Goal: Task Accomplishment & Management: Complete application form

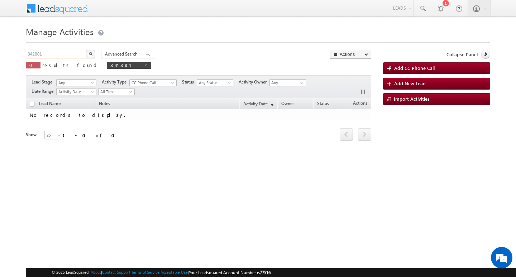
click at [58, 51] on input "842881" at bounding box center [56, 54] width 61 height 9
type input "Search Activities"
click at [45, 53] on input "text" at bounding box center [56, 54] width 61 height 9
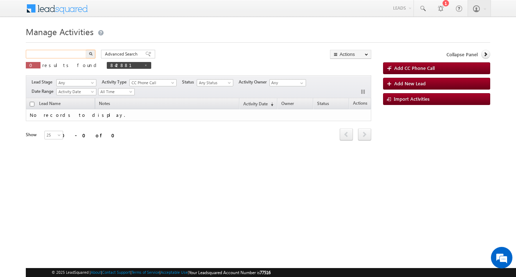
click at [45, 53] on input "text" at bounding box center [56, 54] width 61 height 9
paste input "848782"
type input "848782"
click at [86, 50] on button "button" at bounding box center [90, 54] width 9 height 9
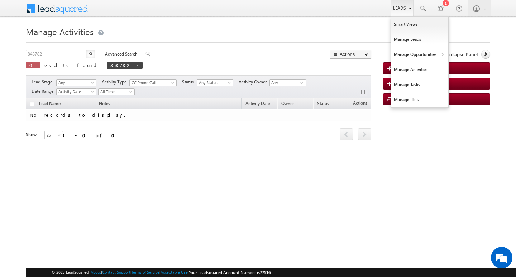
click at [401, 7] on link "Leads" at bounding box center [402, 8] width 23 height 16
click at [404, 11] on link "Leads" at bounding box center [402, 8] width 23 height 16
click at [393, 9] on link "Leads" at bounding box center [402, 8] width 23 height 16
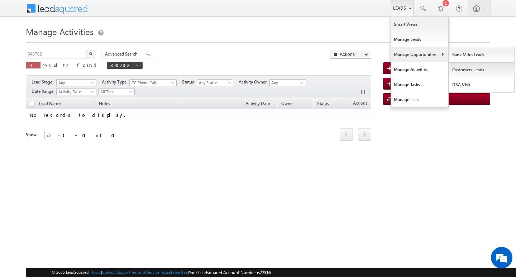
click at [458, 66] on link "Customers Leads" at bounding box center [482, 69] width 66 height 15
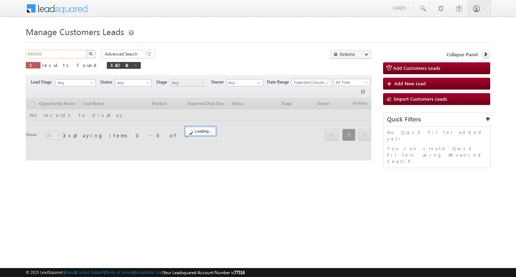
click at [51, 54] on input "845048" at bounding box center [56, 54] width 61 height 9
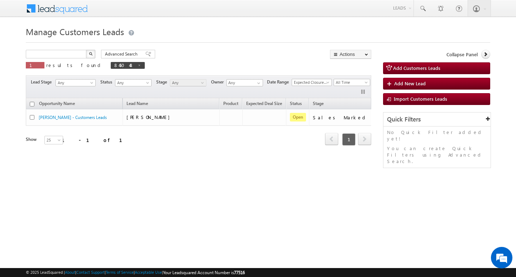
type input "Search Customers Leads"
click at [45, 52] on input "text" at bounding box center [56, 54] width 61 height 9
paste input "848782"
type input "848782"
click at [86, 50] on button "button" at bounding box center [90, 54] width 9 height 9
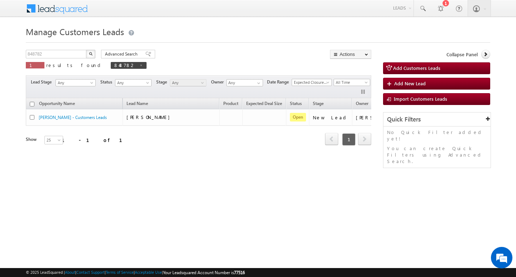
scroll to position [0, 29]
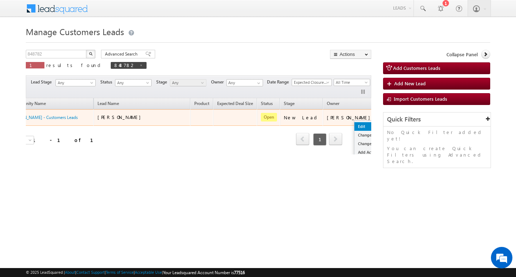
click at [354, 124] on link "Edit" at bounding box center [372, 126] width 36 height 9
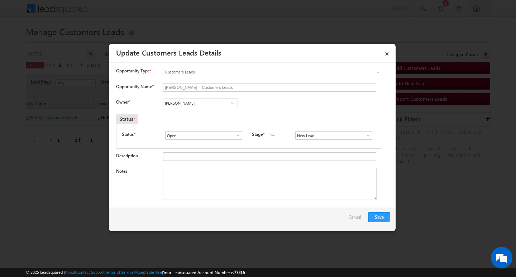
click at [197, 163] on div "Description" at bounding box center [253, 158] width 274 height 12
click at [244, 86] on input "[PERSON_NAME] - Customers Leads" at bounding box center [269, 87] width 213 height 9
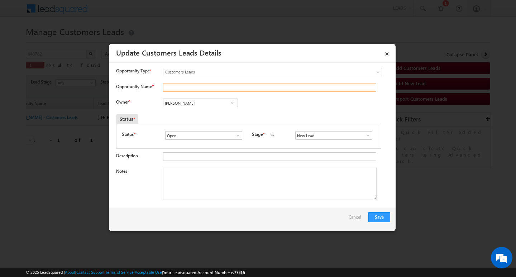
click at [281, 86] on input "Opportunity Name *" at bounding box center [269, 87] width 213 height 9
paste input "[PERSON_NAME]"
type input "[PERSON_NAME]"
click at [207, 186] on textarea "Notes" at bounding box center [270, 184] width 214 height 32
click at [207, 100] on input "[PERSON_NAME]" at bounding box center [200, 103] width 75 height 9
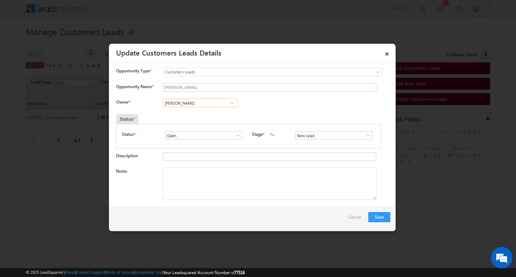
click at [207, 100] on input "[PERSON_NAME]" at bounding box center [200, 103] width 75 height 9
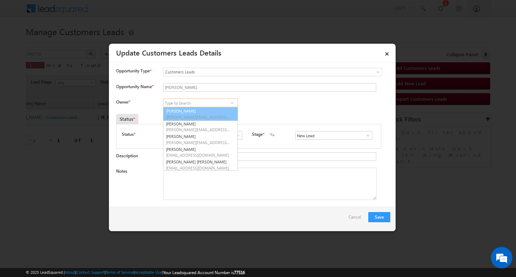
scroll to position [27, 0]
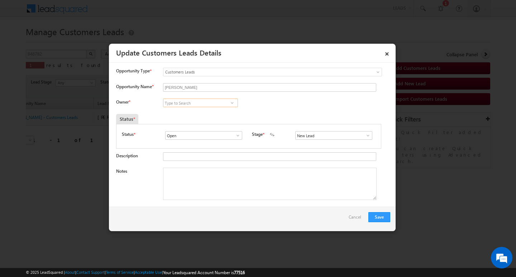
click at [192, 101] on input at bounding box center [200, 103] width 75 height 9
paste input "[PERSON_NAME]"
type input "[PERSON_NAME]"
click at [255, 190] on textarea "Notes" at bounding box center [270, 184] width 214 height 32
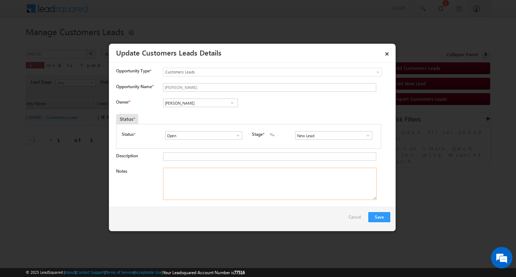
click at [250, 182] on textarea "Notes" at bounding box center [270, 184] width 214 height 32
paste textarea "Customer Name: [PERSON_NAME] / AG 25/ B / MOTHE INCOEM : 60K / WORAKEXPW: 6Y / …"
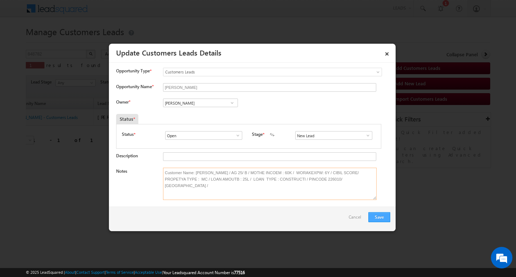
type textarea "Customer Name: [PERSON_NAME] / AG 25/ B / MOTHE INCOEM : 60K / WORAKEXPW: 6Y / …"
click at [378, 215] on button "Save" at bounding box center [379, 217] width 22 height 10
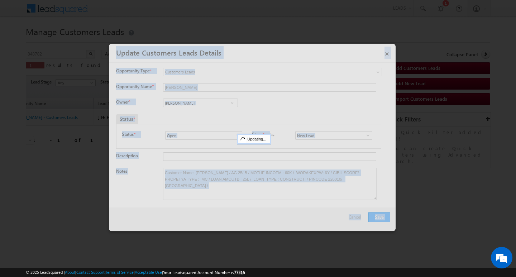
click at [378, 215] on div at bounding box center [252, 137] width 287 height 187
